Goal: Task Accomplishment & Management: Manage account settings

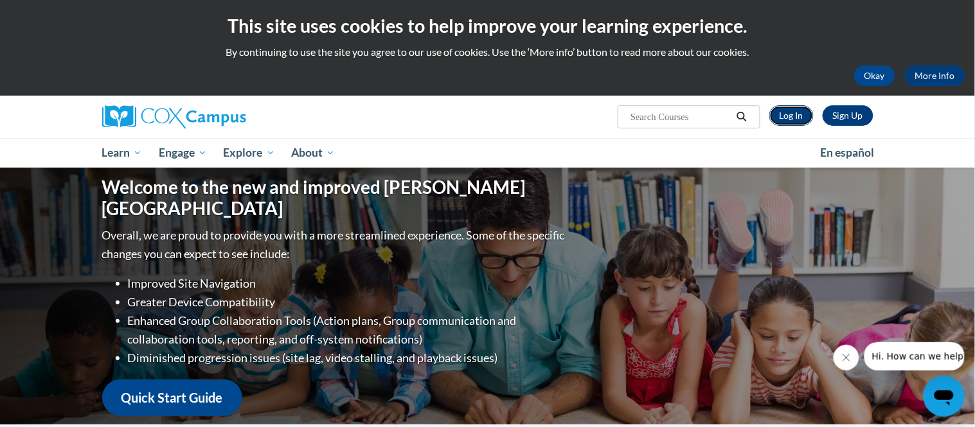
click at [791, 112] on link "Log In" at bounding box center [791, 115] width 44 height 21
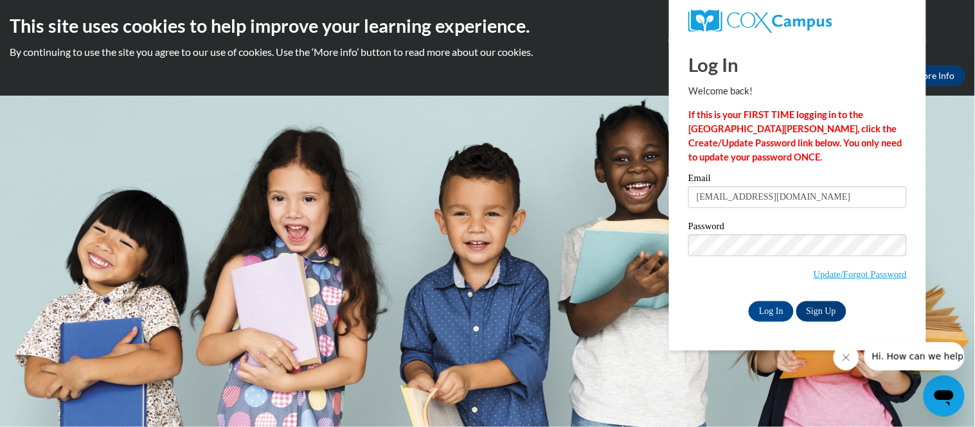
type input "lippeltnicole@gmail.com"
click at [749, 301] on input "Log In" at bounding box center [771, 311] width 45 height 21
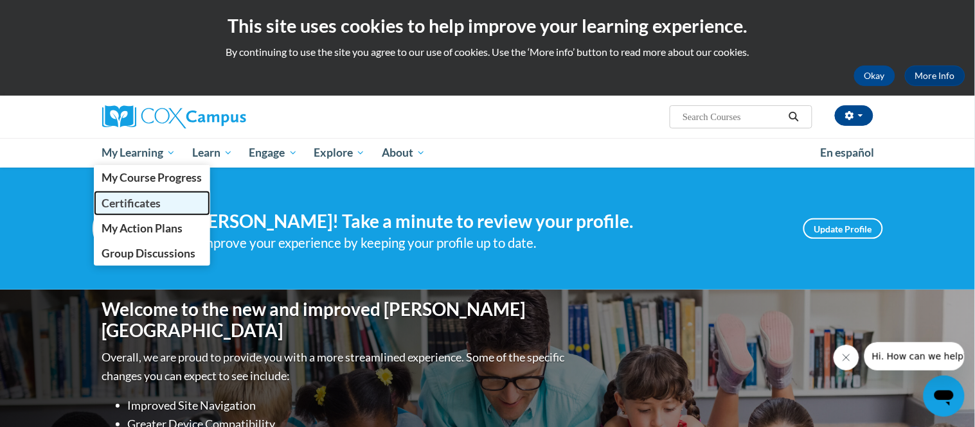
click at [143, 199] on span "Certificates" at bounding box center [131, 203] width 59 height 13
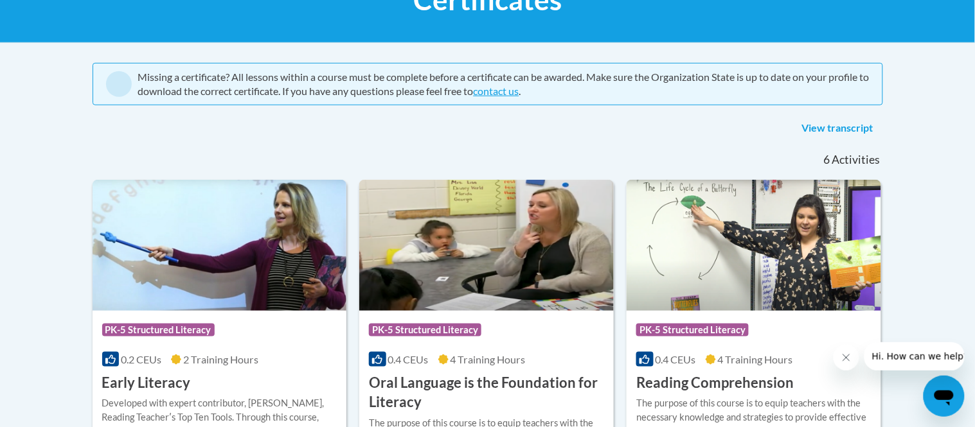
scroll to position [224, 0]
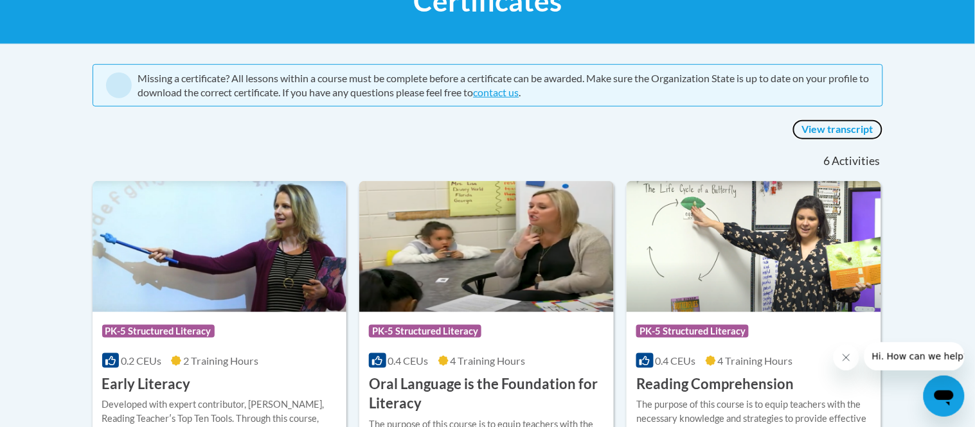
click at [808, 127] on link "View transcript" at bounding box center [838, 130] width 91 height 21
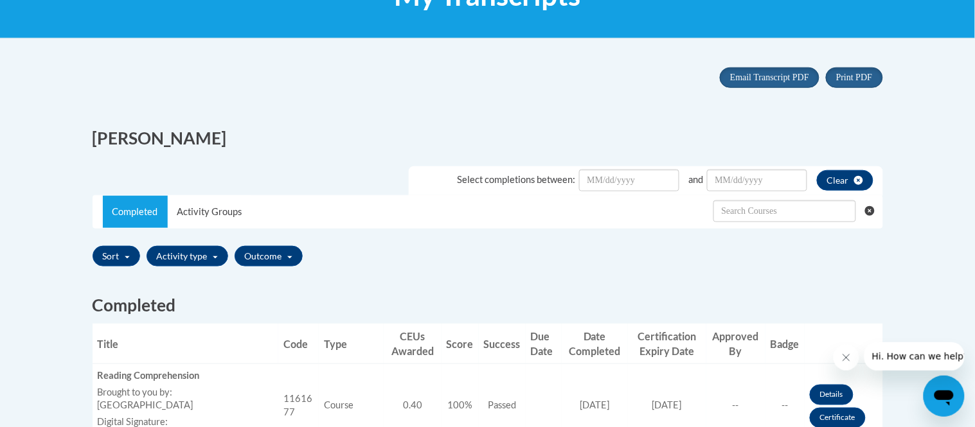
scroll to position [220, 0]
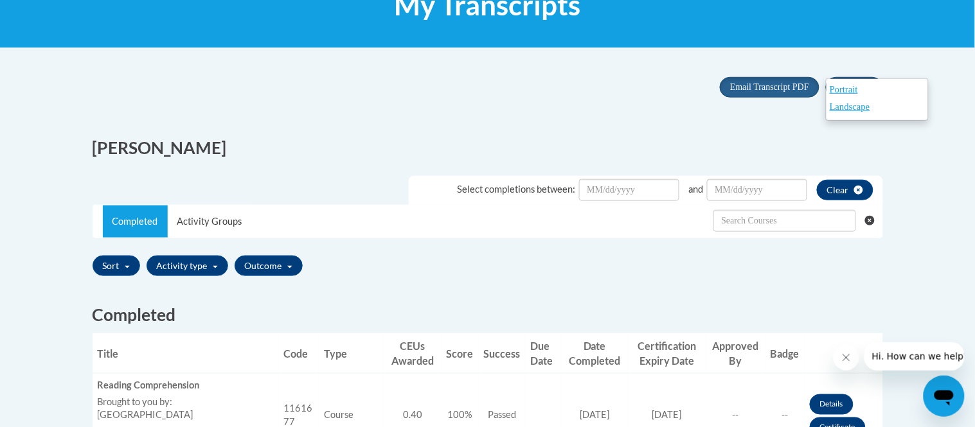
click at [834, 81] on div "Portrait Landscape" at bounding box center [877, 99] width 103 height 42
click at [845, 91] on span "Portrait" at bounding box center [844, 89] width 28 height 10
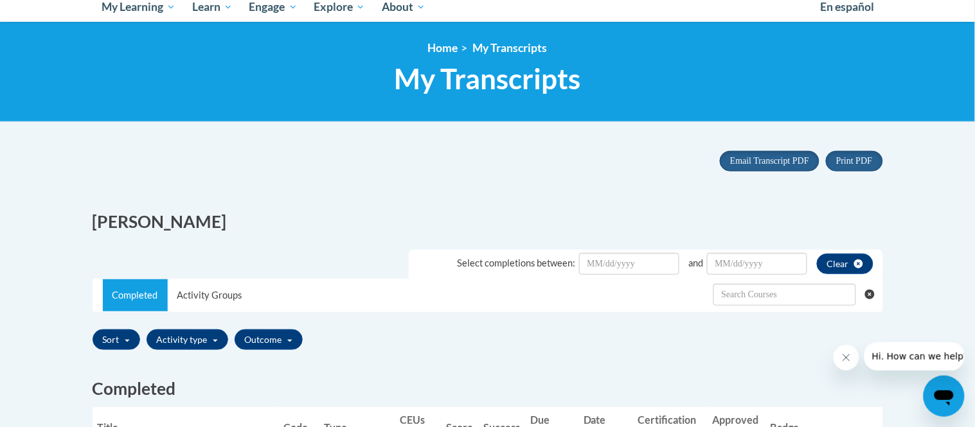
scroll to position [0, 0]
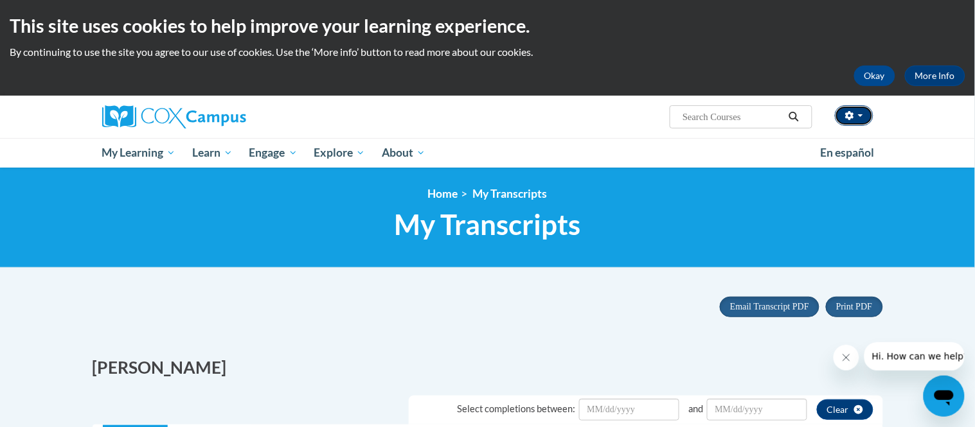
click at [845, 112] on icon "button" at bounding box center [849, 115] width 9 height 9
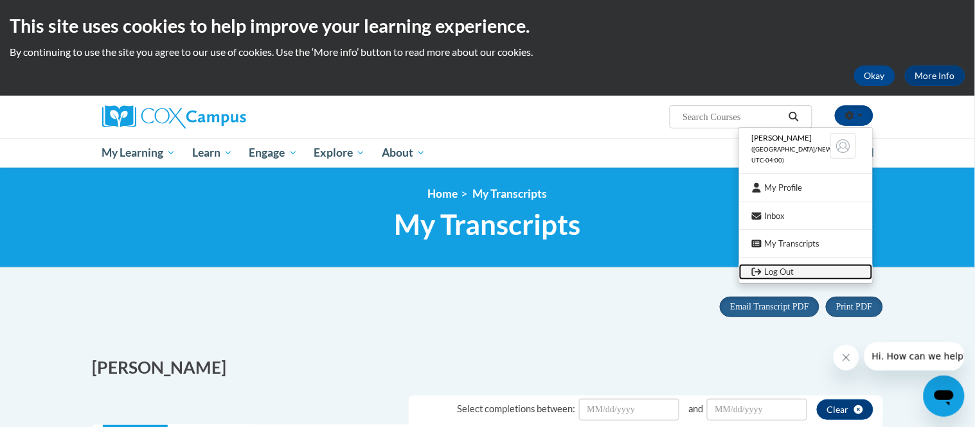
click at [781, 268] on link "Log Out" at bounding box center [806, 272] width 134 height 16
